Goal: Task Accomplishment & Management: Use online tool/utility

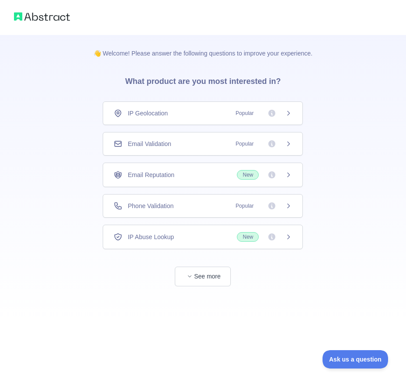
click at [185, 141] on div "Email Validation Popular" at bounding box center [203, 143] width 178 height 9
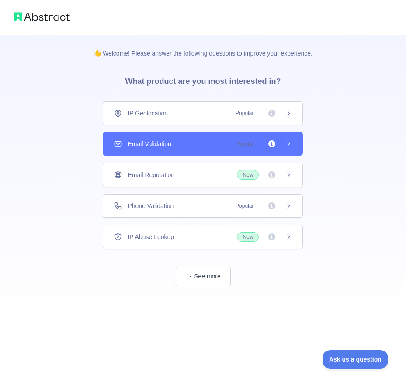
click at [269, 145] on icon at bounding box center [271, 143] width 9 height 9
click at [217, 146] on div "Email Validation Popular" at bounding box center [203, 143] width 178 height 9
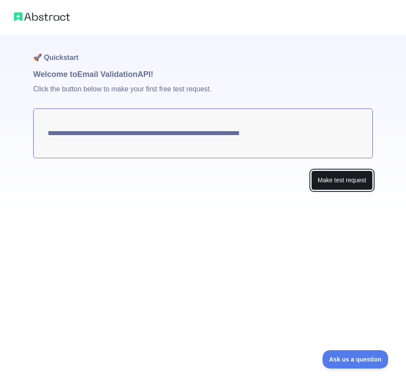
click at [343, 176] on button "Make test request" at bounding box center [342, 180] width 62 height 20
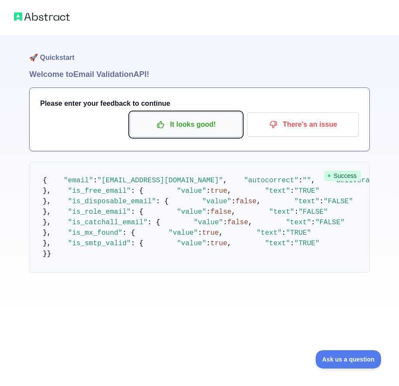
click at [156, 123] on p "It looks good!" at bounding box center [186, 124] width 99 height 15
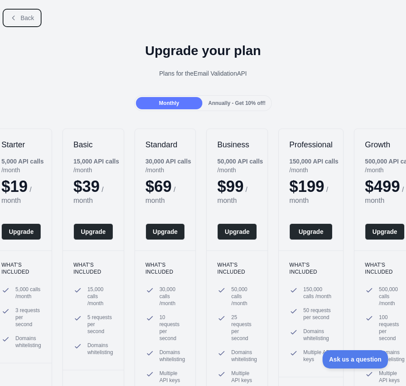
drag, startPoint x: 23, startPoint y: 21, endPoint x: 28, endPoint y: 22, distance: 5.4
click at [22, 21] on span "Back" at bounding box center [28, 17] width 14 height 7
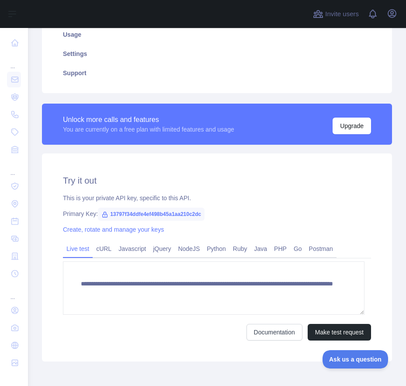
scroll to position [175, 0]
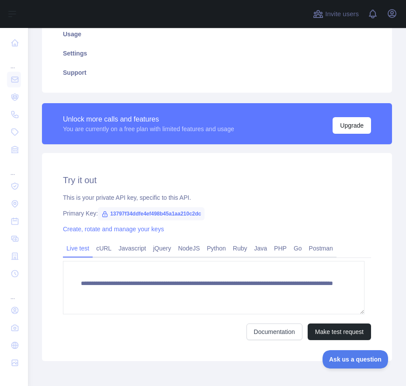
click at [139, 211] on span "13797f34ddfe4ef498b45a1aa210c2dc" at bounding box center [151, 213] width 107 height 13
copy span "13797f34ddfe4ef498b45a1aa210c2dc"
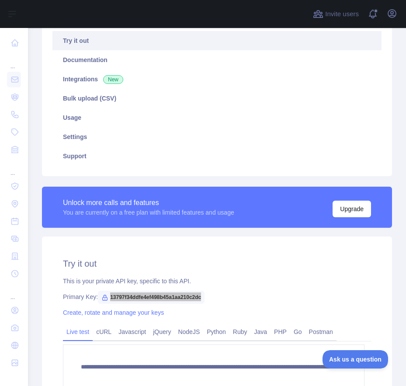
scroll to position [87, 0]
